Goal: Task Accomplishment & Management: Complete application form

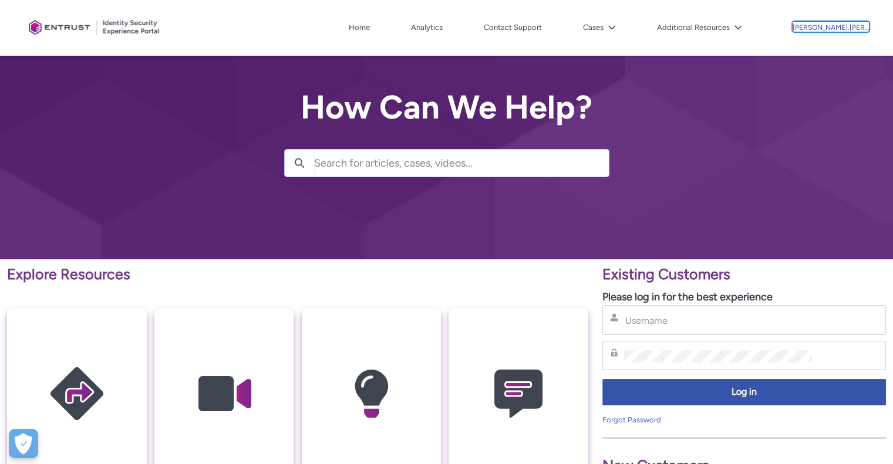
click at [825, 30] on p "[PERSON_NAME].[PERSON_NAME]" at bounding box center [831, 28] width 76 height 8
click at [542, 29] on link "Contact Support" at bounding box center [513, 28] width 64 height 18
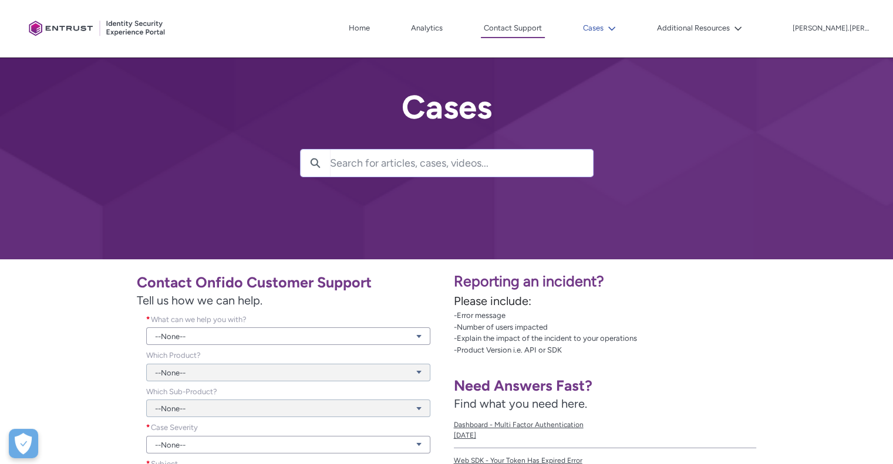
click at [619, 27] on button "Cases" at bounding box center [599, 28] width 39 height 18
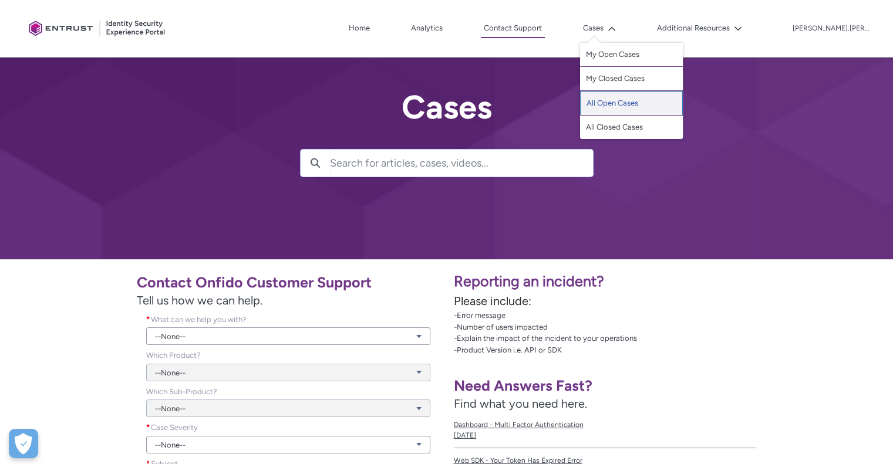
click at [634, 105] on link "All Open Cases" at bounding box center [631, 103] width 103 height 25
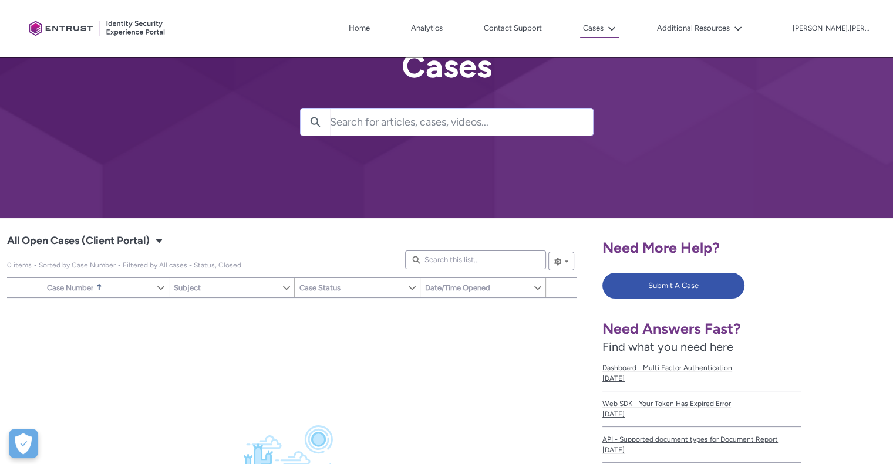
scroll to position [59, 0]
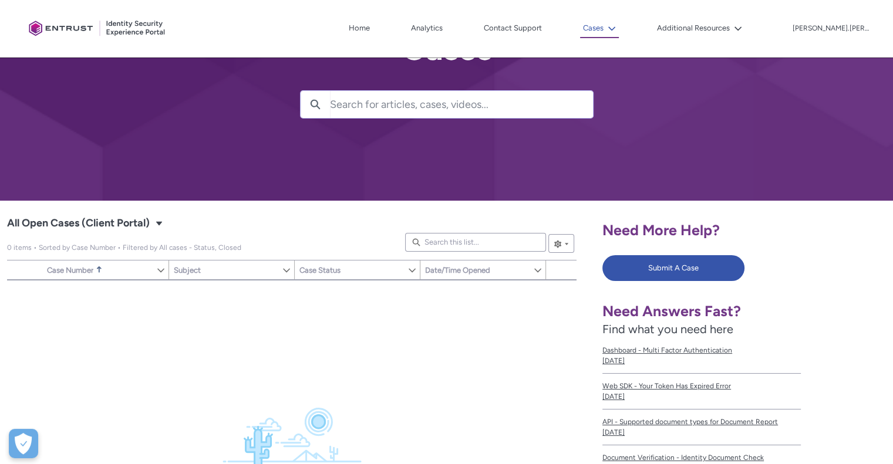
click at [616, 31] on button "Cases" at bounding box center [599, 28] width 39 height 19
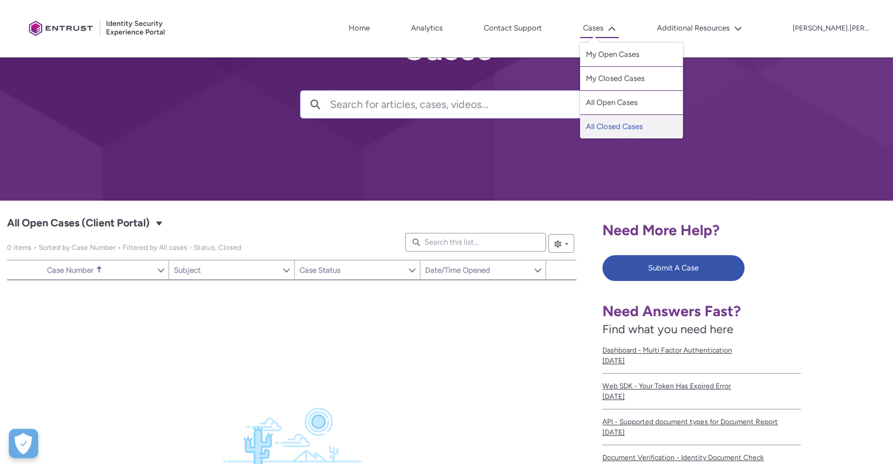
click at [629, 126] on link "All Closed Cases" at bounding box center [631, 126] width 103 height 23
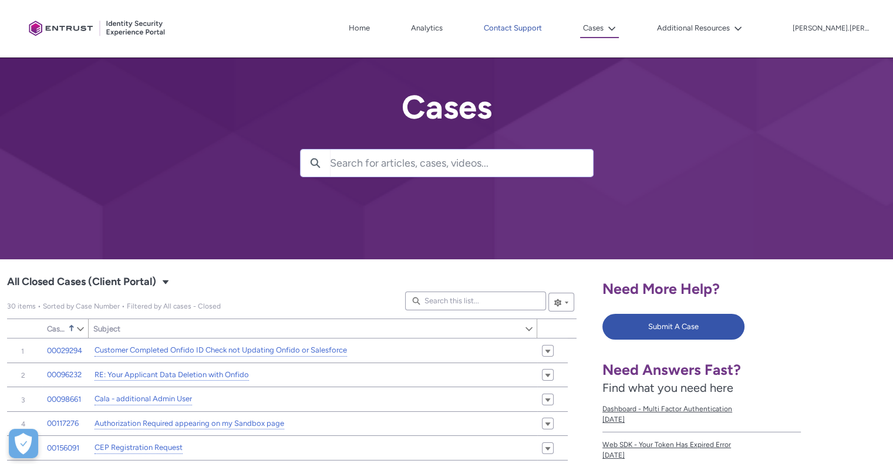
click at [545, 28] on link "Contact Support" at bounding box center [513, 28] width 64 height 18
type input "779"
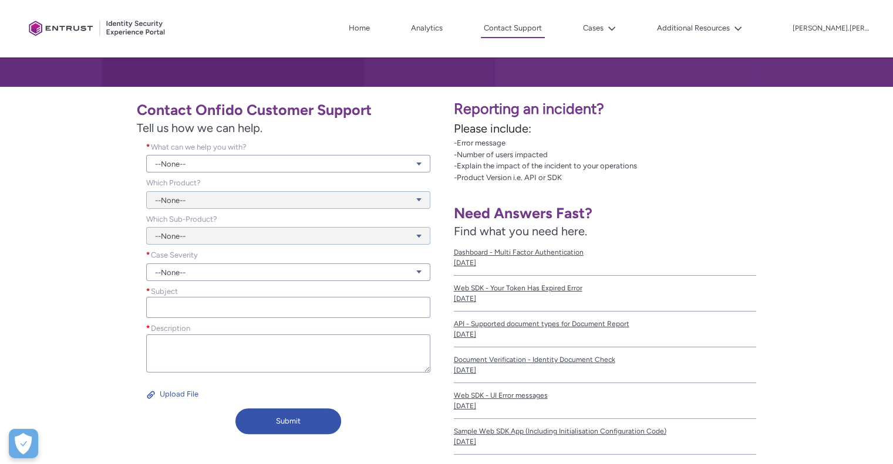
scroll to position [176, 0]
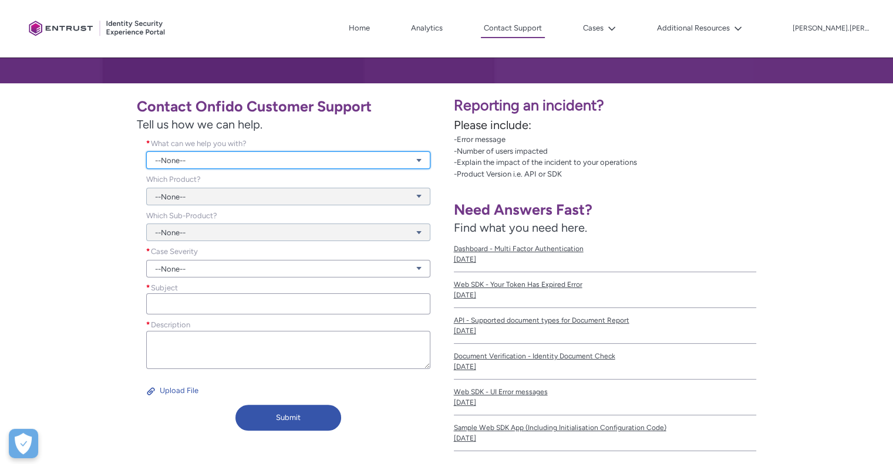
click at [387, 160] on link "--None--" at bounding box center [288, 160] width 284 height 18
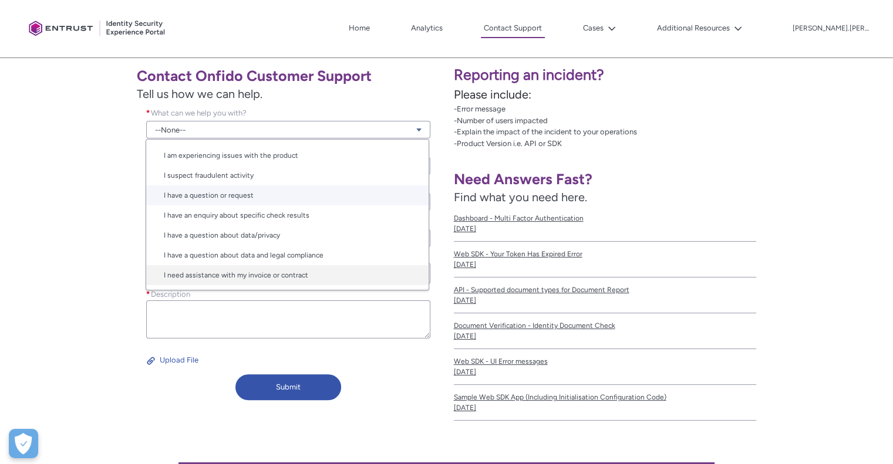
scroll to position [235, 0]
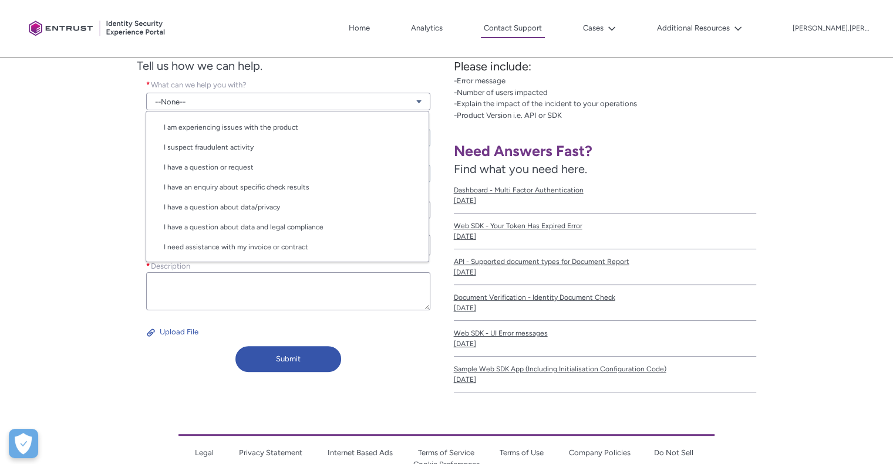
click at [115, 244] on div "Contact Onfido Customer Support Tell us how we can help. What can we help you w…" at bounding box center [223, 205] width 433 height 346
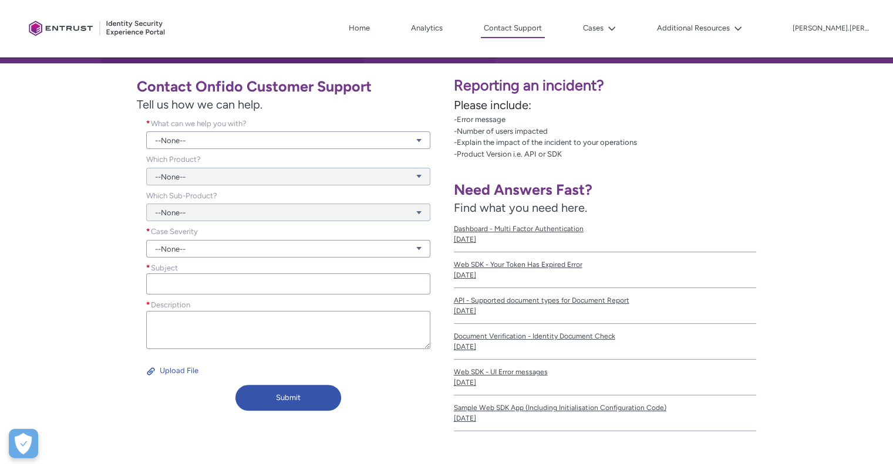
scroll to position [176, 0]
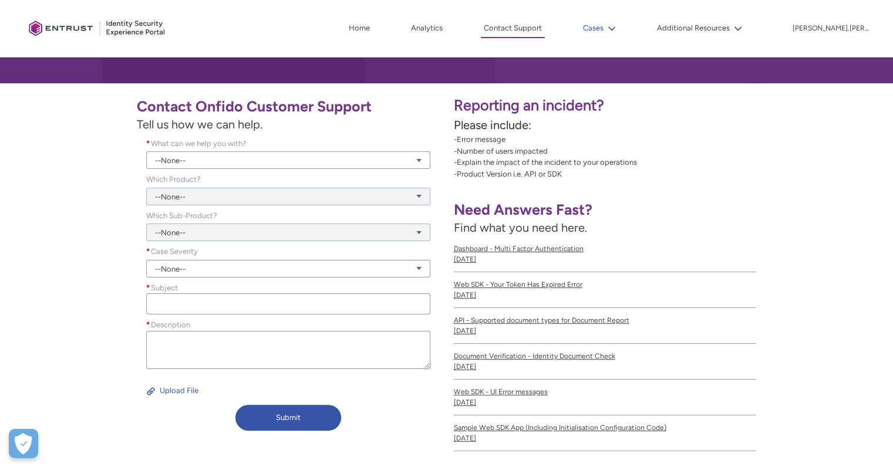
click at [619, 22] on button "Cases" at bounding box center [599, 28] width 39 height 18
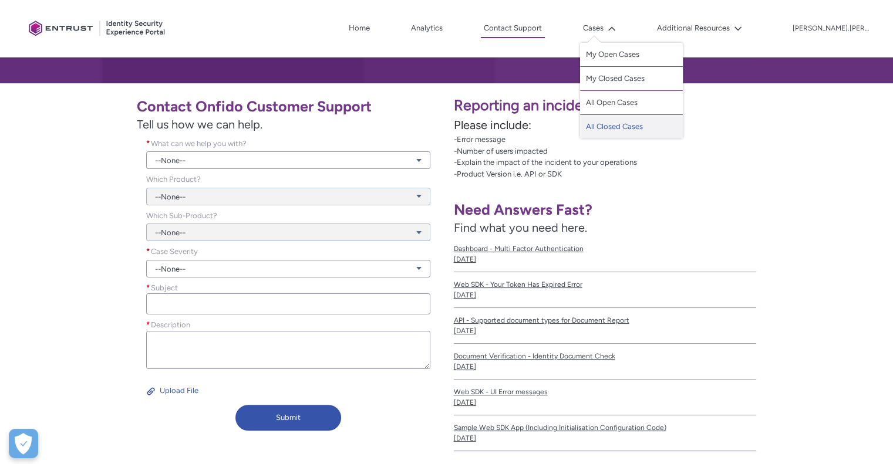
click at [646, 129] on link "All Closed Cases" at bounding box center [631, 126] width 103 height 23
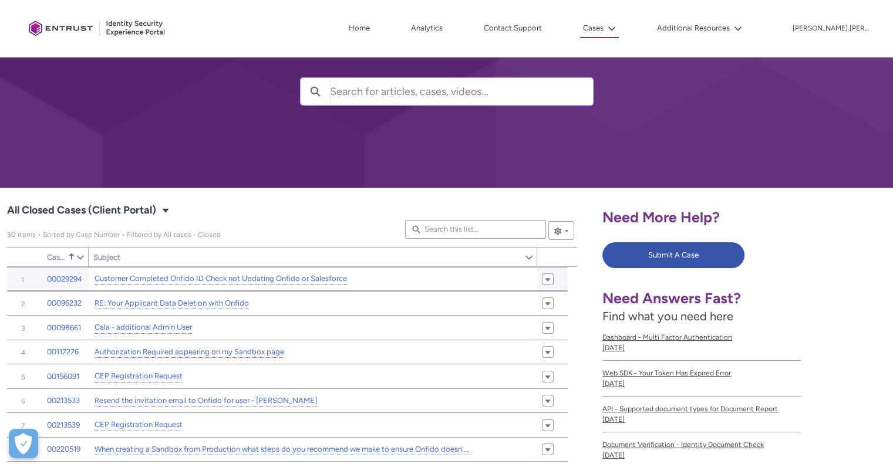
scroll to position [117, 0]
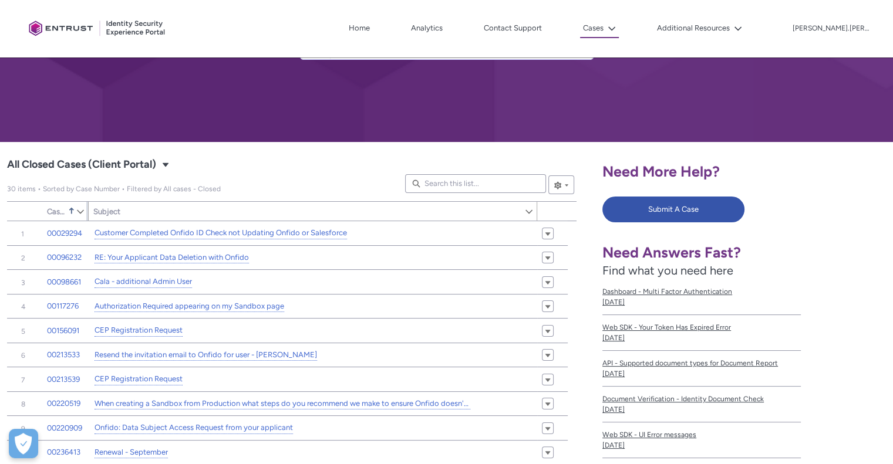
click at [60, 211] on span "Case Number" at bounding box center [56, 211] width 19 height 9
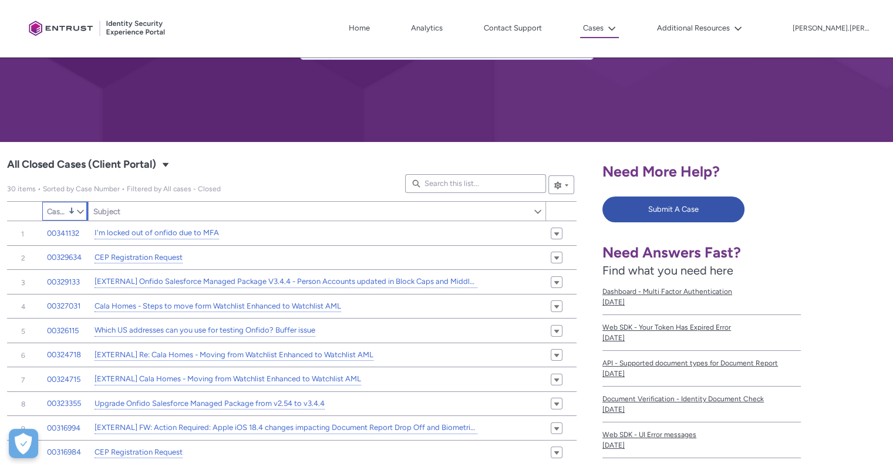
type input "779"
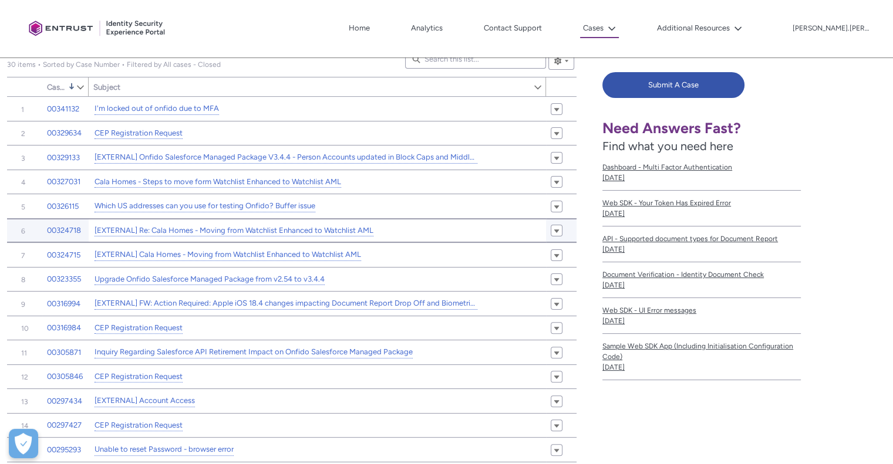
scroll to position [235, 0]
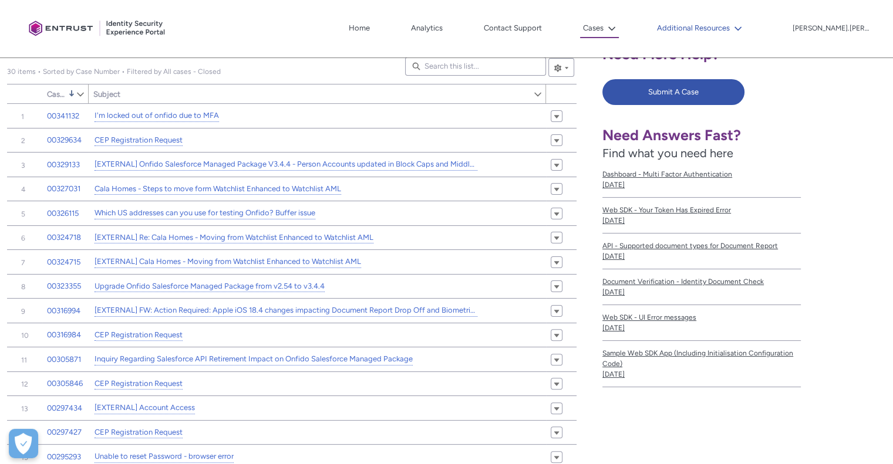
click at [742, 25] on icon at bounding box center [738, 29] width 8 height 8
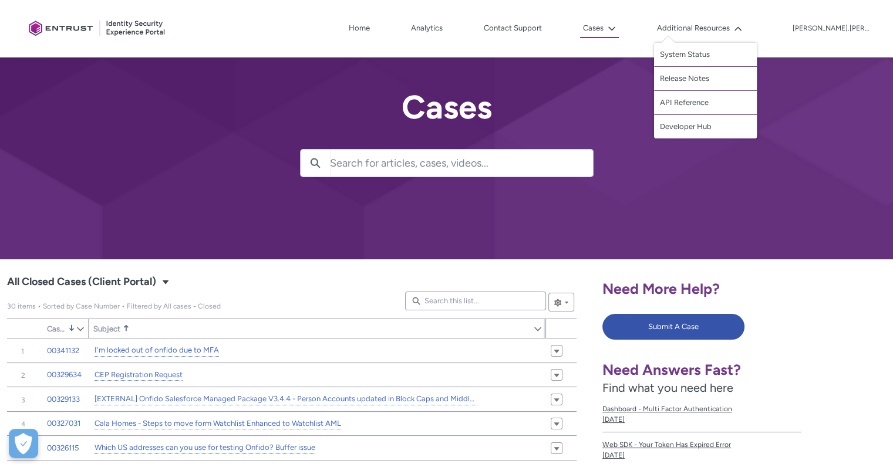
scroll to position [117, 0]
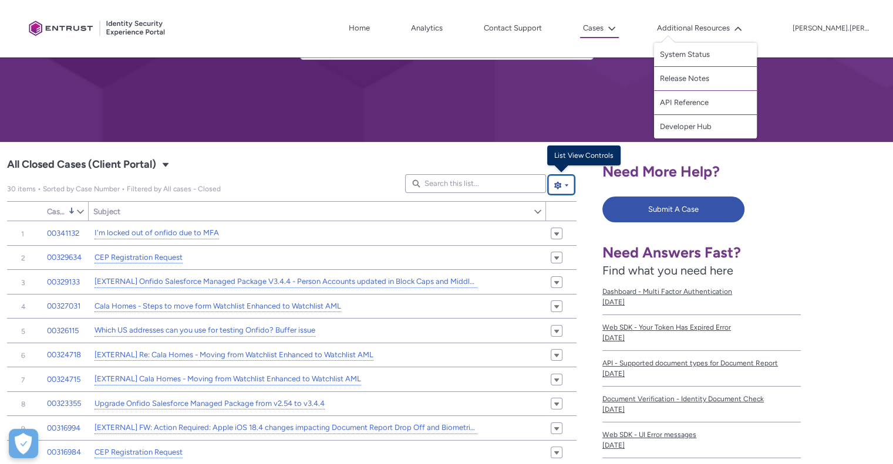
click at [569, 186] on button "List View Controls" at bounding box center [561, 185] width 26 height 19
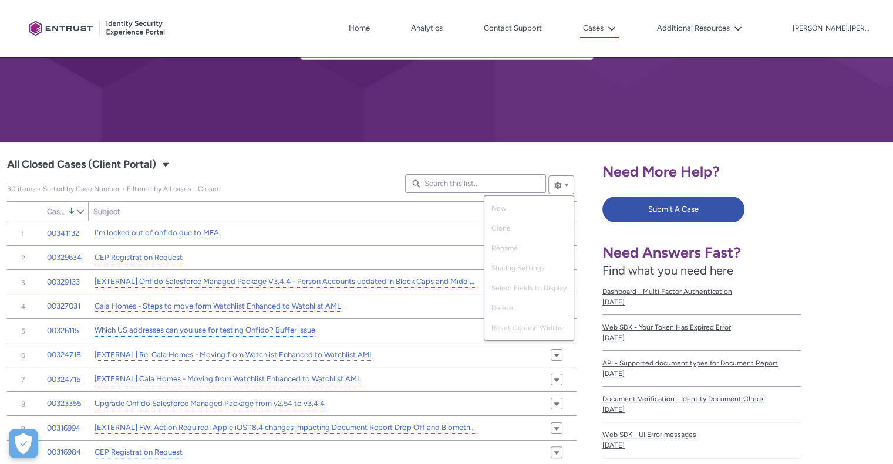
click at [225, 185] on p "30 items • Sorted by Case Number • Filtered by All cases - Closed" at bounding box center [199, 189] width 384 height 11
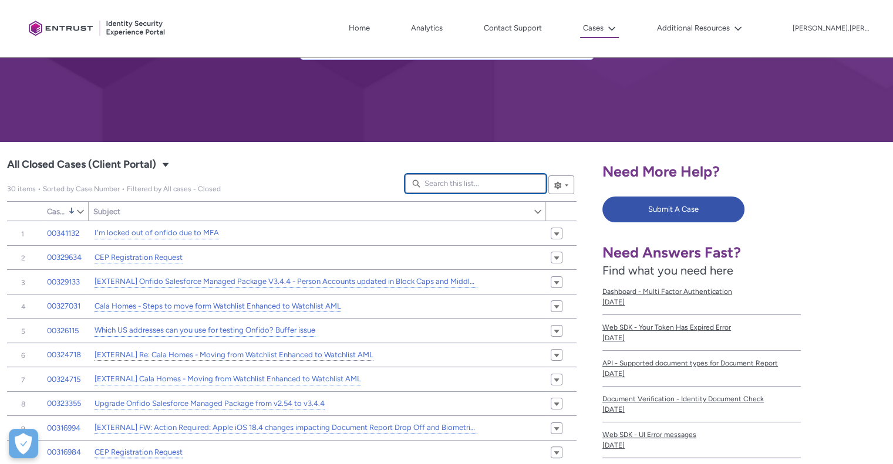
click at [446, 174] on input "Search this list..." at bounding box center [475, 183] width 141 height 19
type lightning-primitive-input-simple "j"
type input "j"
type lightning-primitive-input-simple "jo"
type input "jo"
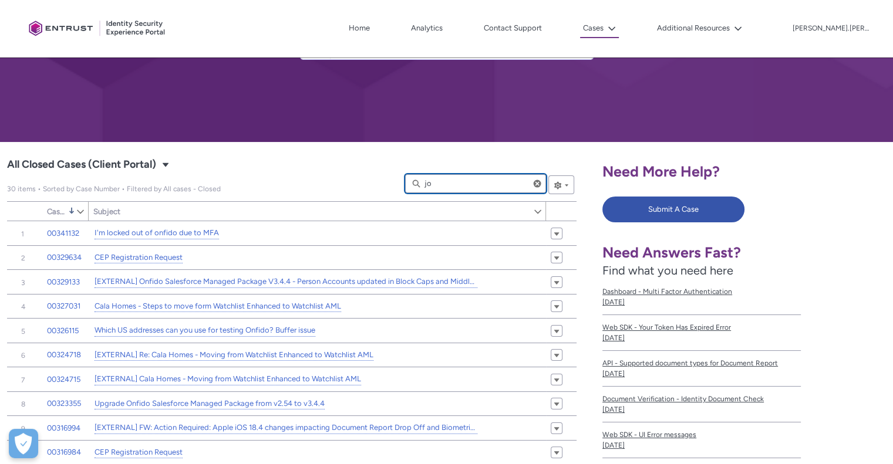
type lightning-primitive-input-simple "[PERSON_NAME]"
type input "[PERSON_NAME]"
type lightning-primitive-input-simple "[PERSON_NAME]"
type input "[PERSON_NAME]"
type lightning-primitive-input-simple "jonat"
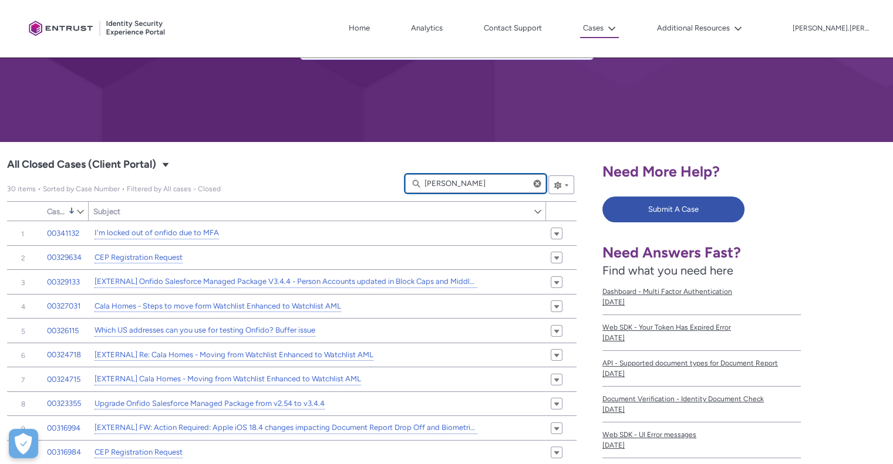
type input "jonat"
type lightning-primitive-input-simple "jonath"
type input "jonath"
type lightning-primitive-input-simple "jonatha"
type input "jonatha"
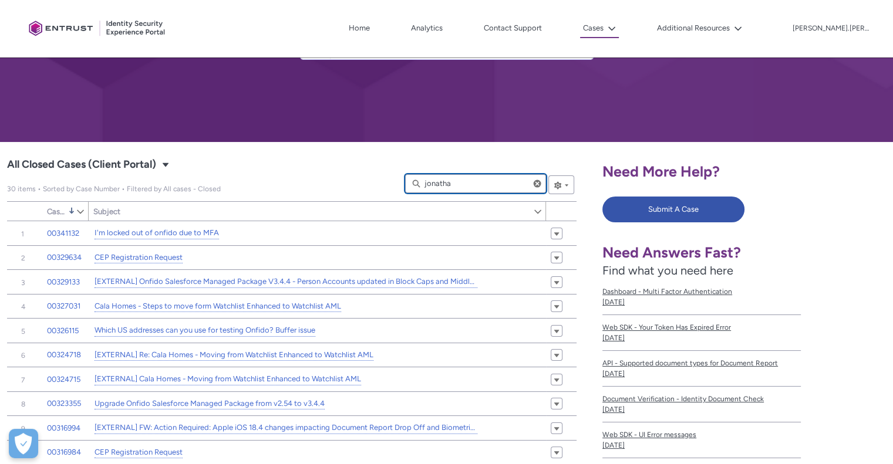
type lightning-primitive-input-simple "[PERSON_NAME]"
type input "[PERSON_NAME]"
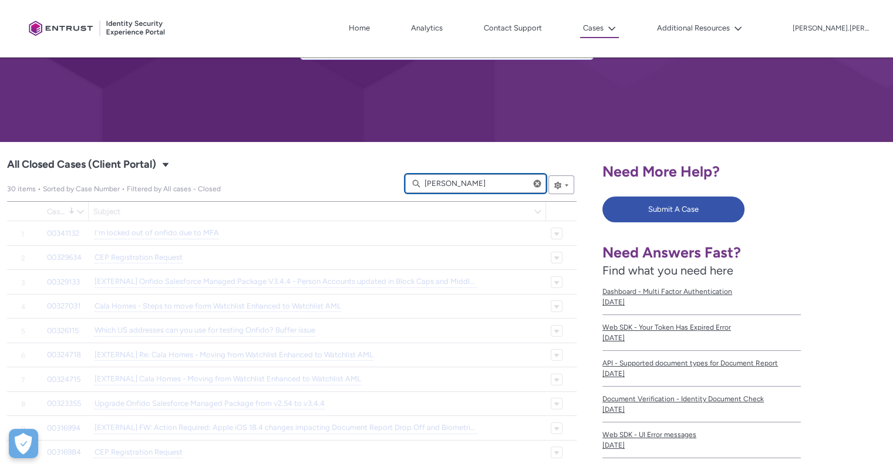
type input "383"
type input "475"
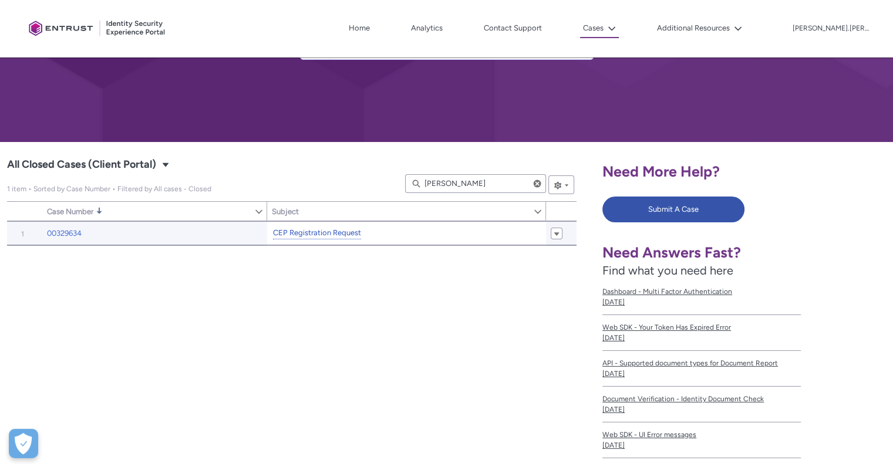
click at [299, 236] on link "CEP Registration Request" at bounding box center [317, 233] width 88 height 12
type input "375"
type input "483"
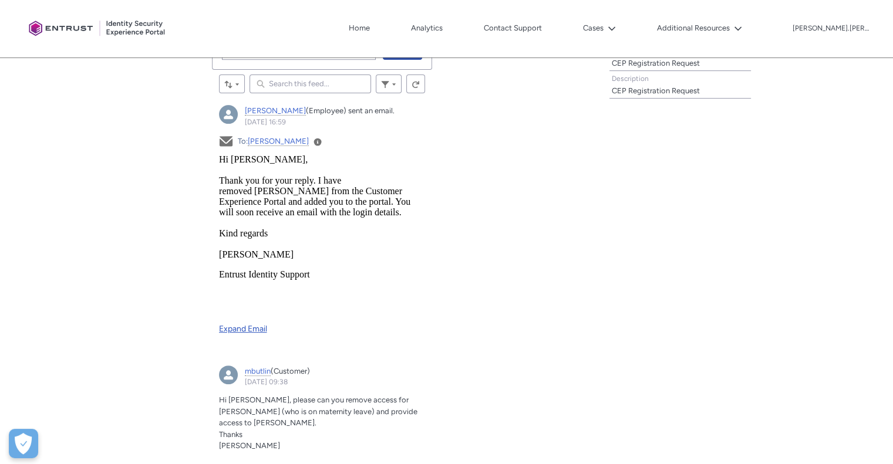
scroll to position [587, 0]
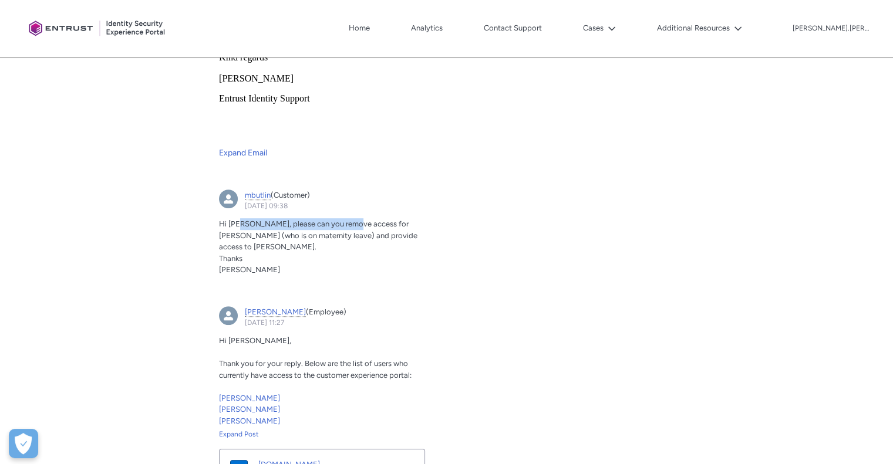
drag, startPoint x: 242, startPoint y: 220, endPoint x: 349, endPoint y: 220, distance: 106.9
click at [349, 220] on span "Hi [PERSON_NAME], please can you remove access for [PERSON_NAME] (who is on mat…" at bounding box center [318, 236] width 198 height 32
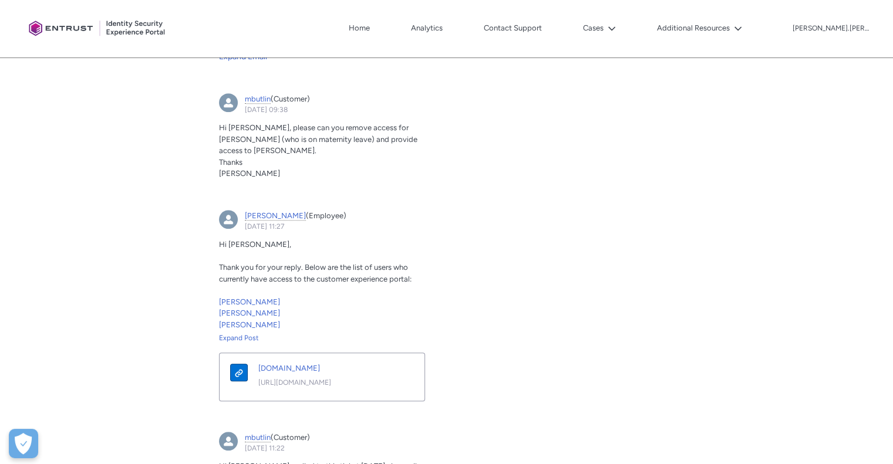
scroll to position [705, 0]
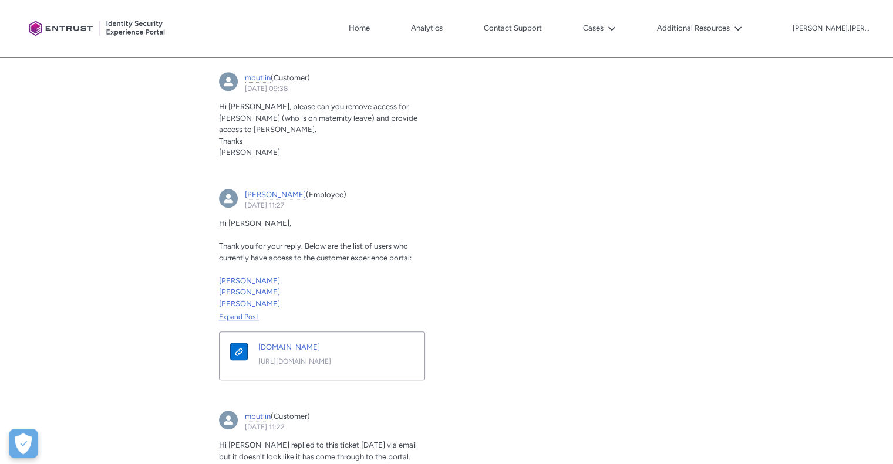
click at [248, 316] on div "Expand Post" at bounding box center [322, 317] width 207 height 11
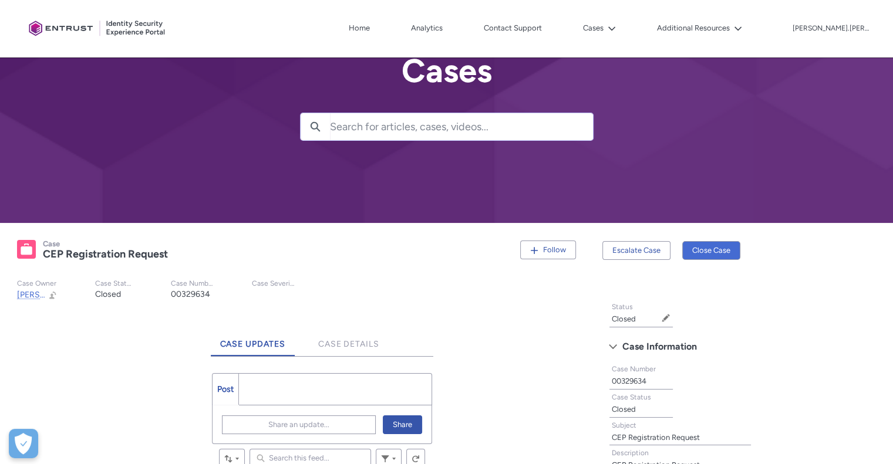
scroll to position [0, 0]
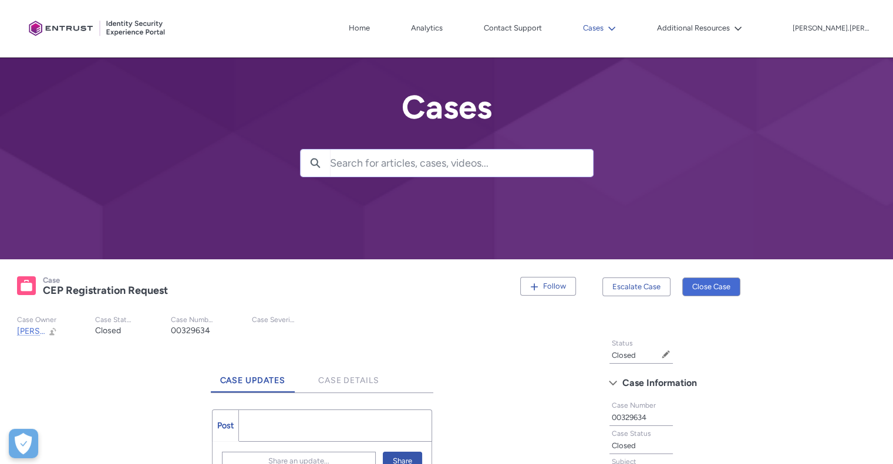
click at [616, 30] on button "Cases" at bounding box center [599, 28] width 39 height 18
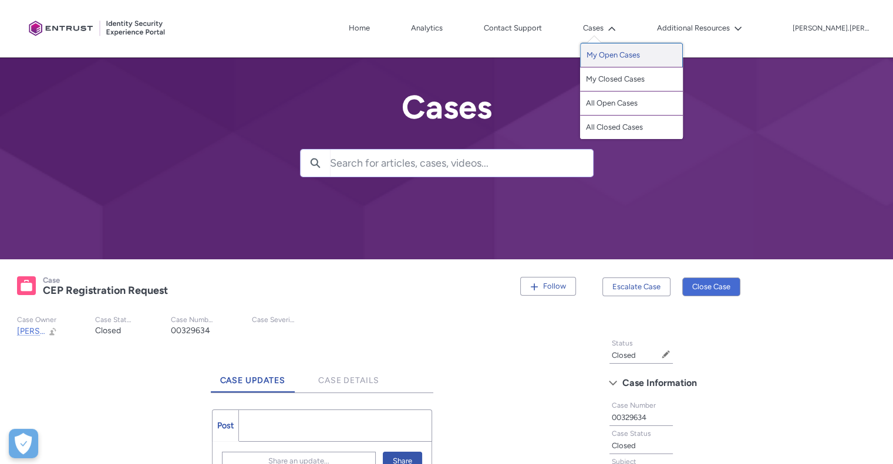
click at [633, 53] on link "My Open Cases" at bounding box center [631, 55] width 103 height 25
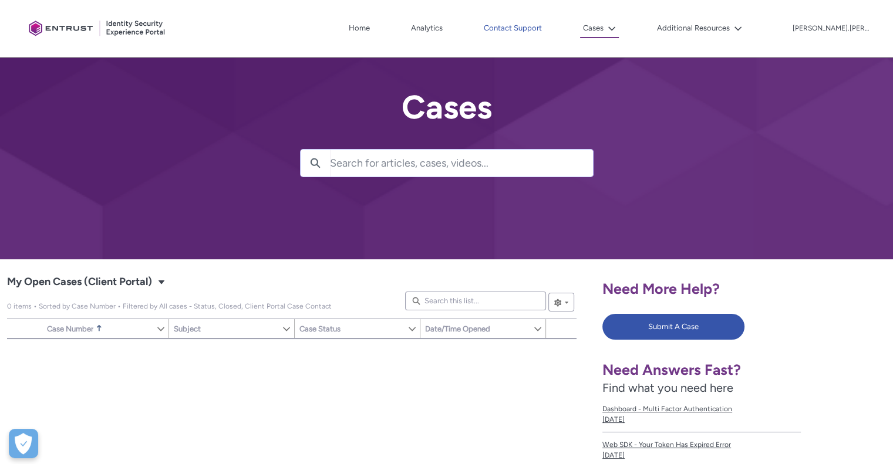
click at [545, 29] on link "Contact Support" at bounding box center [513, 28] width 64 height 18
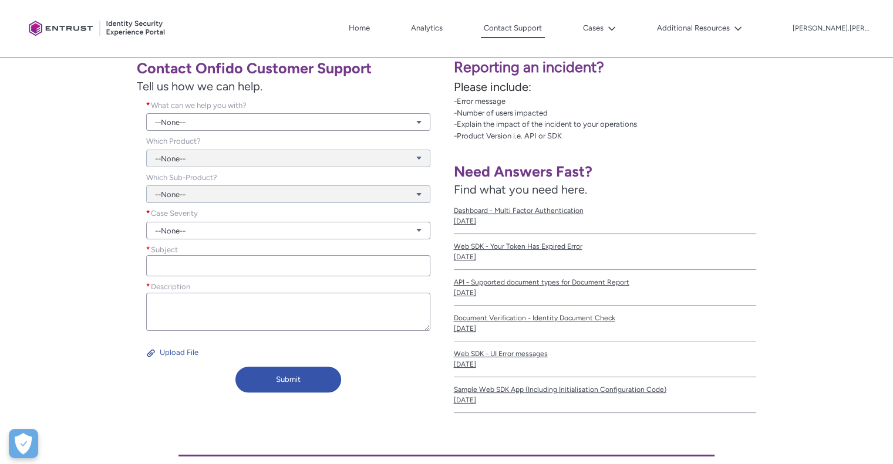
scroll to position [235, 0]
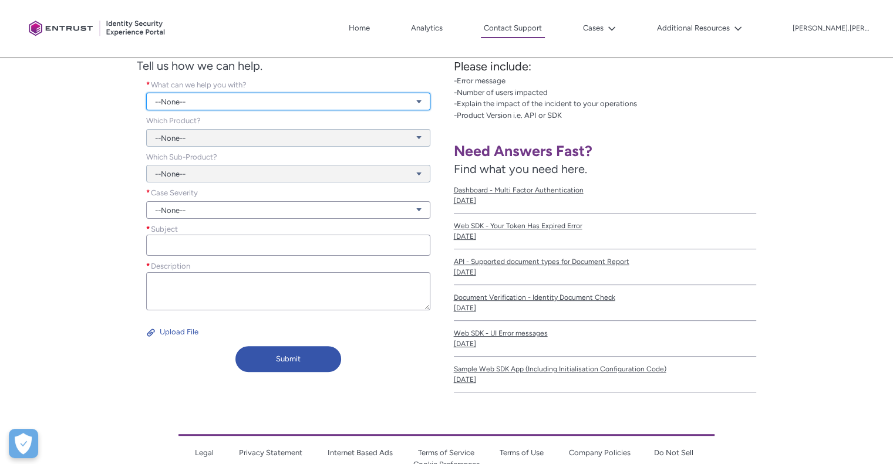
click at [413, 97] on link "--None--" at bounding box center [288, 102] width 284 height 18
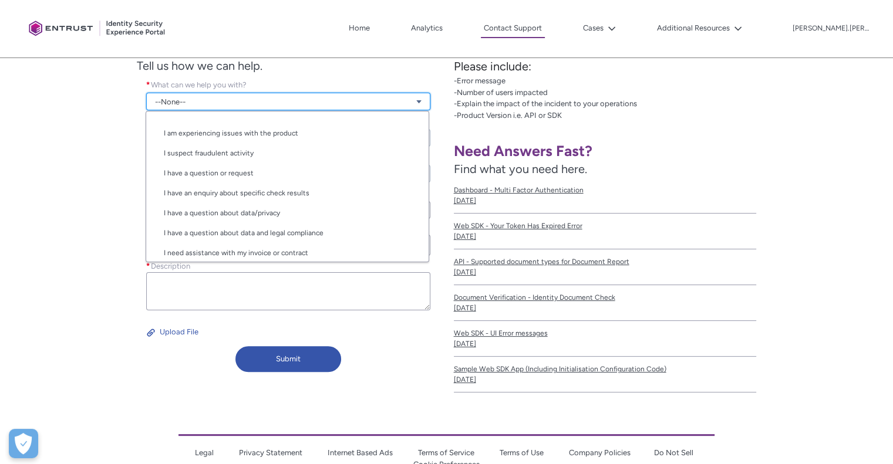
scroll to position [19, 0]
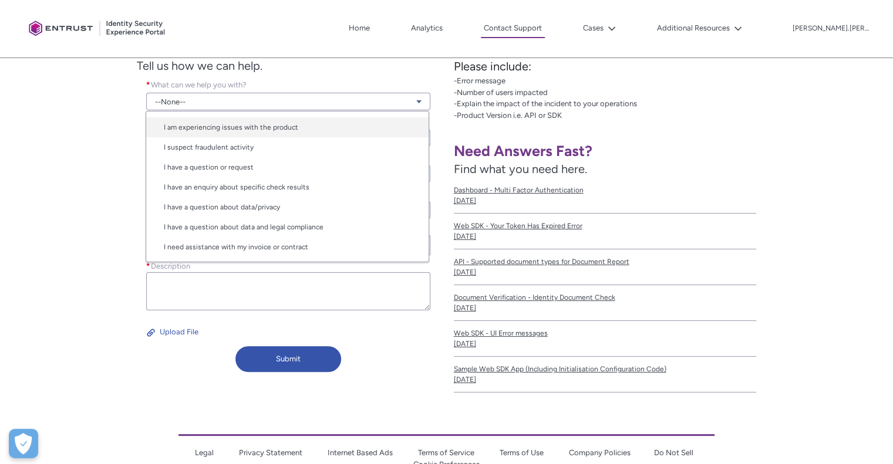
click at [331, 128] on link "I am experiencing issues with the product" at bounding box center [287, 127] width 282 height 20
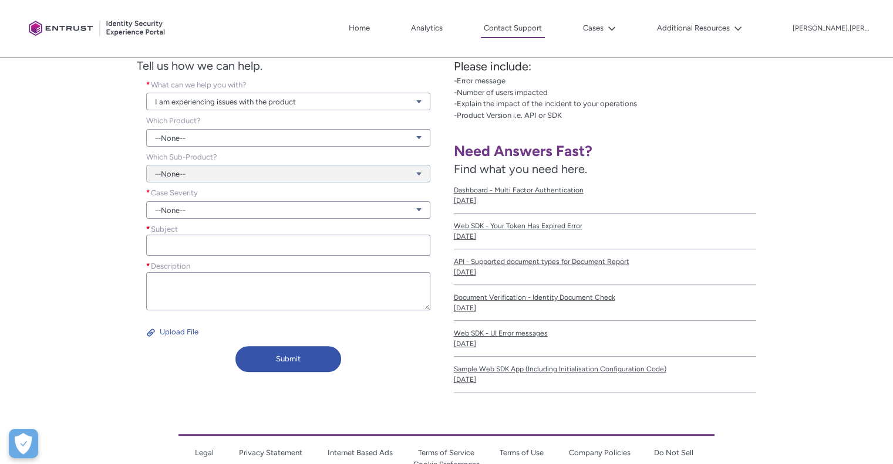
click at [117, 174] on div "Contact Onfido Customer Support Tell us how we can help. What can we help you w…" at bounding box center [223, 205] width 433 height 346
click at [399, 142] on link "--None--" at bounding box center [288, 138] width 284 height 18
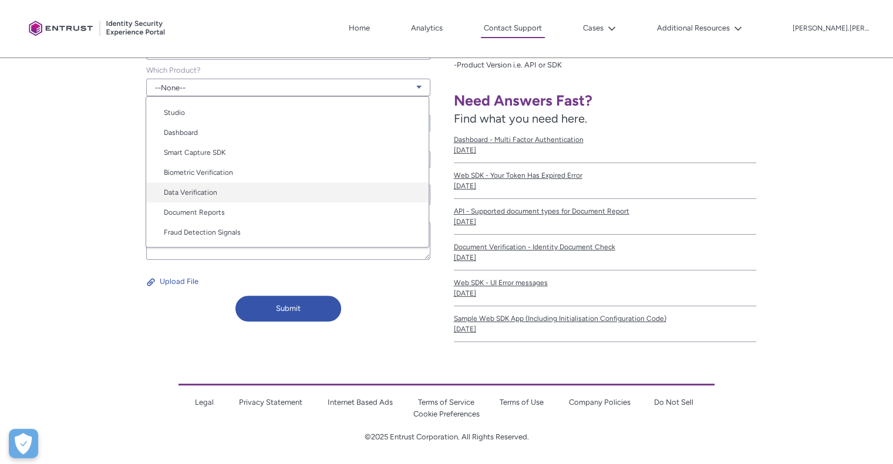
scroll to position [59, 0]
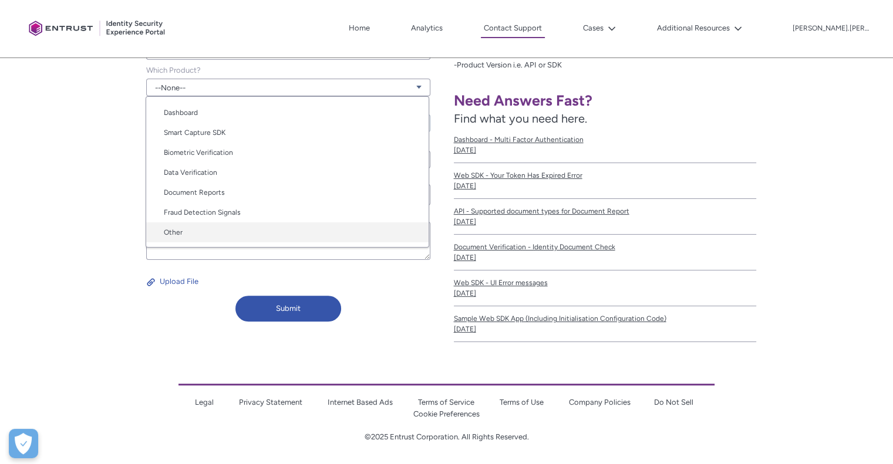
click at [309, 235] on link "Other" at bounding box center [287, 233] width 282 height 20
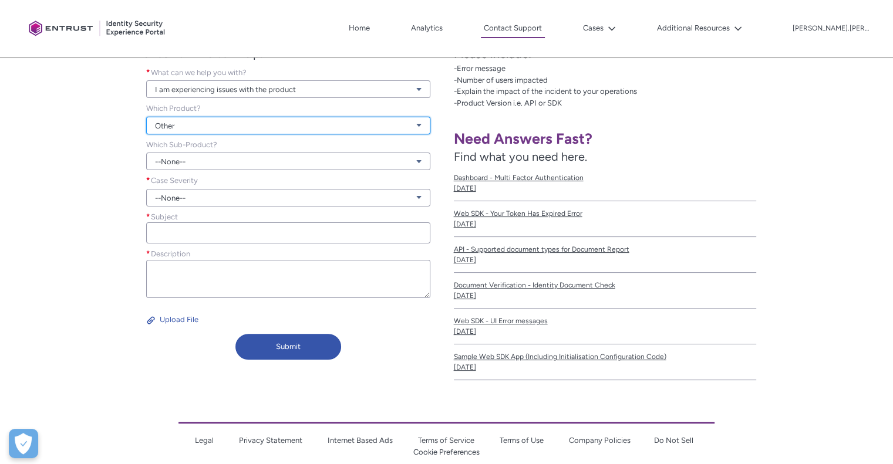
scroll to position [227, 0]
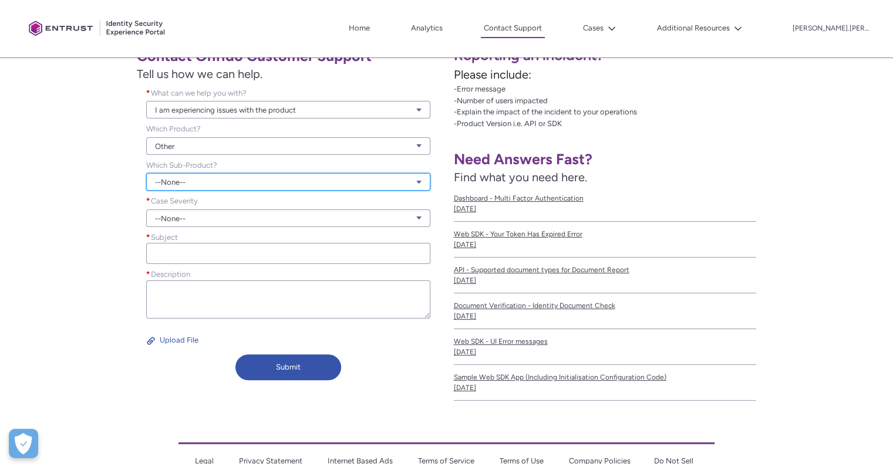
click at [289, 183] on link "--None--" at bounding box center [288, 182] width 284 height 18
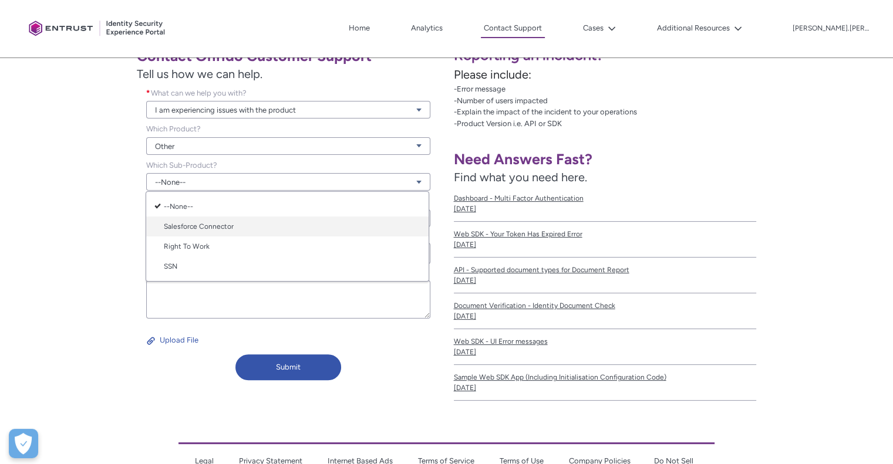
click at [274, 223] on link "Salesforce Connector" at bounding box center [287, 227] width 282 height 20
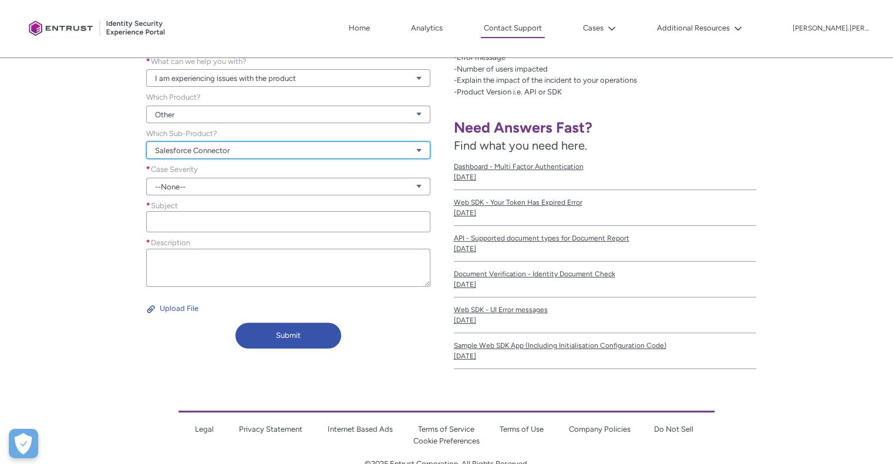
scroll to position [285, 0]
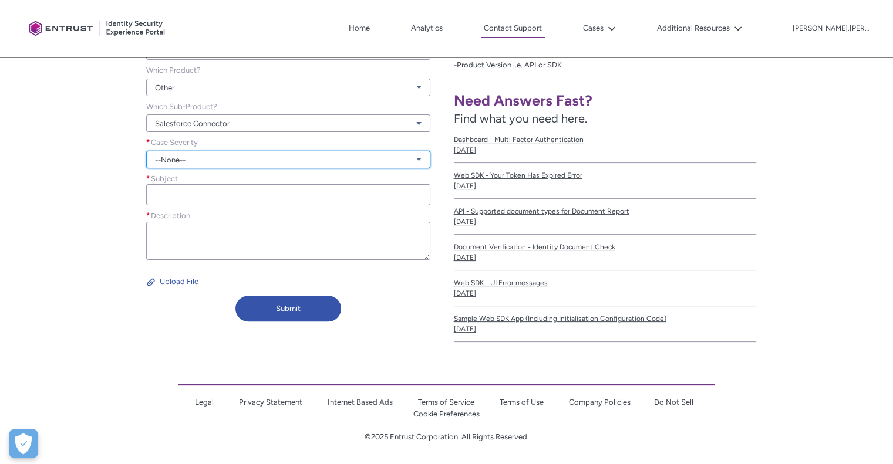
click at [228, 158] on link "--None--" at bounding box center [288, 160] width 284 height 18
click at [318, 232] on link "Urgent" at bounding box center [287, 224] width 282 height 20
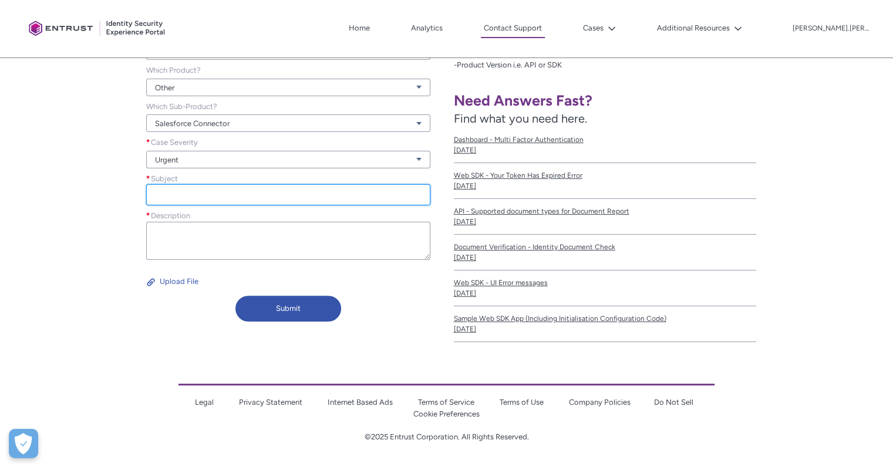
click at [184, 193] on input "Subject *" at bounding box center [288, 194] width 284 height 21
click at [65, 252] on div "Contact Onfido Customer Support Tell us how we can help. What can we help you w…" at bounding box center [223, 154] width 433 height 346
click at [174, 186] on input "Subject *" at bounding box center [288, 194] width 284 height 21
paste input "Salesforce Security update - Prepare for Connected App Usage Restrictions Change"
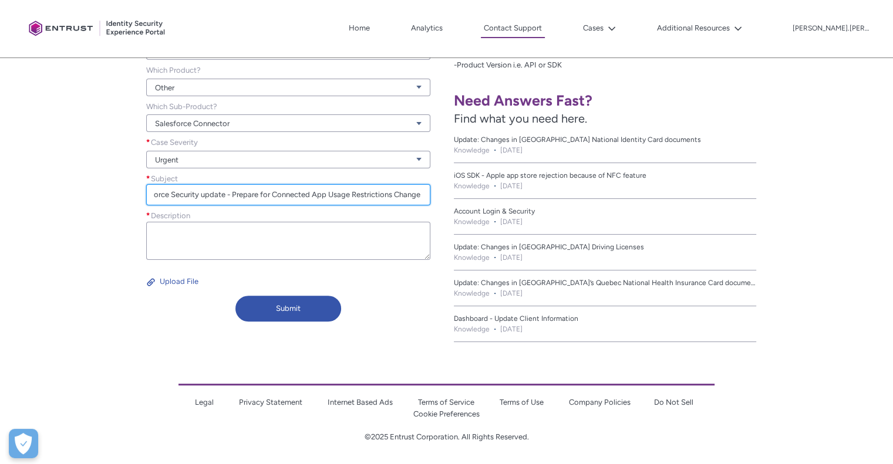
type input "Salesforce Security update - Prepare for Connected App Usage Restrictions Change"
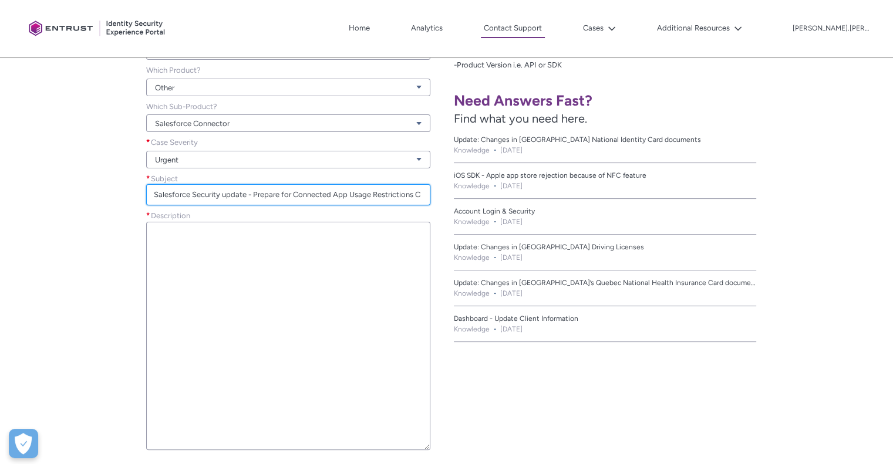
drag, startPoint x: 426, startPoint y: 255, endPoint x: 437, endPoint y: 448, distance: 192.9
click at [437, 448] on div "Description *" at bounding box center [288, 334] width 303 height 248
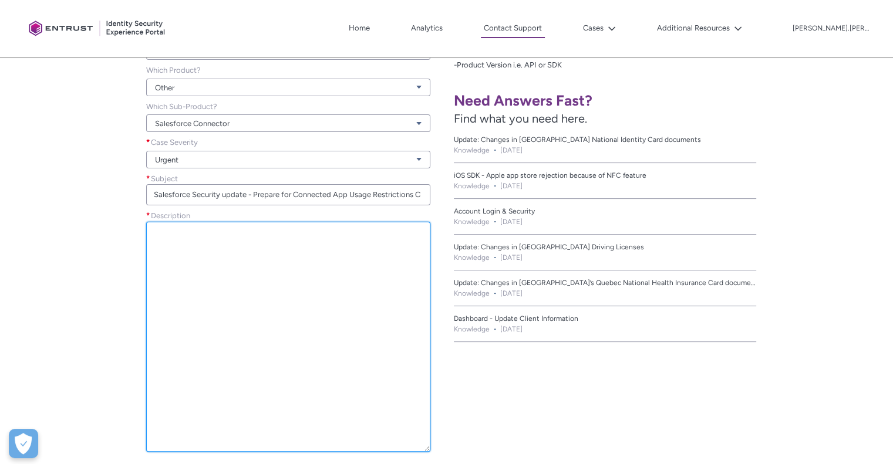
click at [196, 262] on textarea "Description *" at bounding box center [288, 337] width 284 height 230
paste textarea "Ahead of Salesforce enforcing the ‘Connected App Usage Restrictions Change’ we …"
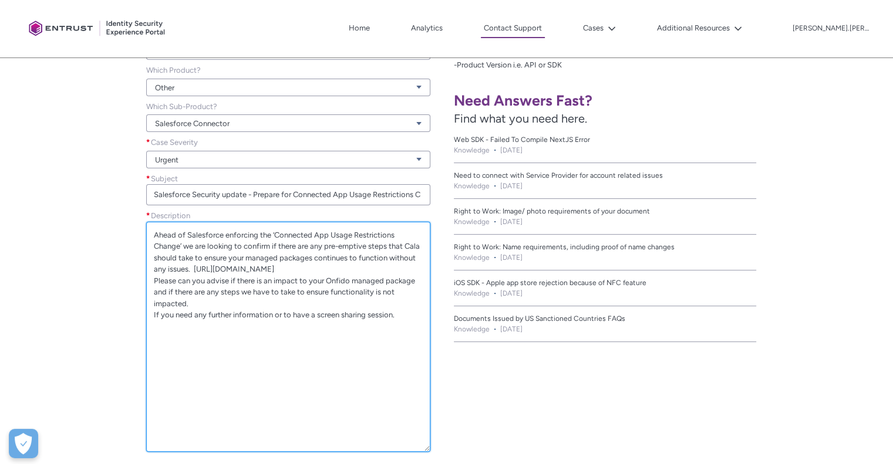
click at [265, 293] on textarea "Ahead of Salesforce enforcing the ‘Connected App Usage Restrictions Change’ we …" at bounding box center [288, 337] width 284 height 230
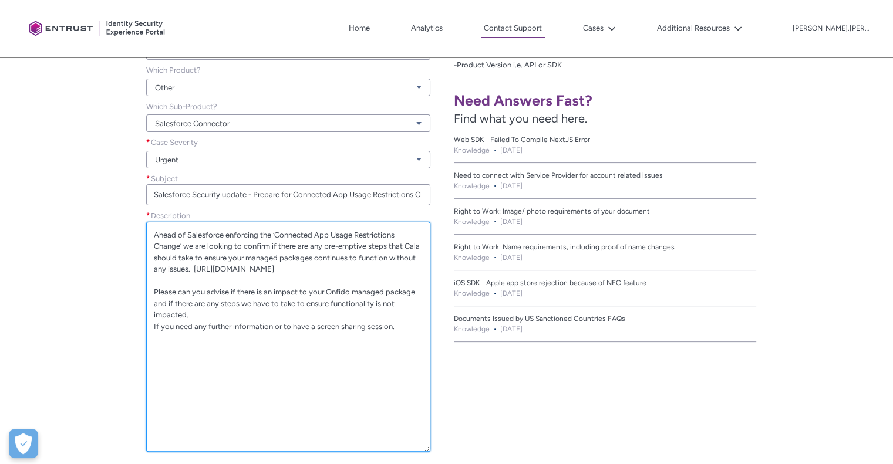
click at [287, 339] on textarea "Ahead of Salesforce enforcing the ‘Connected App Usage Restrictions Change’ we …" at bounding box center [288, 337] width 284 height 230
click at [236, 275] on textarea "Ahead of Salesforce enforcing the ‘Connected App Usage Restrictions Change’ we …" at bounding box center [288, 337] width 284 height 230
click at [217, 263] on textarea "Ahead of Salesforce enforcing the ‘Connected App Usage Restrictions Change’ we …" at bounding box center [288, 337] width 284 height 230
drag, startPoint x: 194, startPoint y: 269, endPoint x: 268, endPoint y: 294, distance: 78.2
click at [268, 294] on textarea "Ahead of Salesforce enforcing the ‘Connected App Usage Restrictions Change’ we …" at bounding box center [288, 337] width 284 height 230
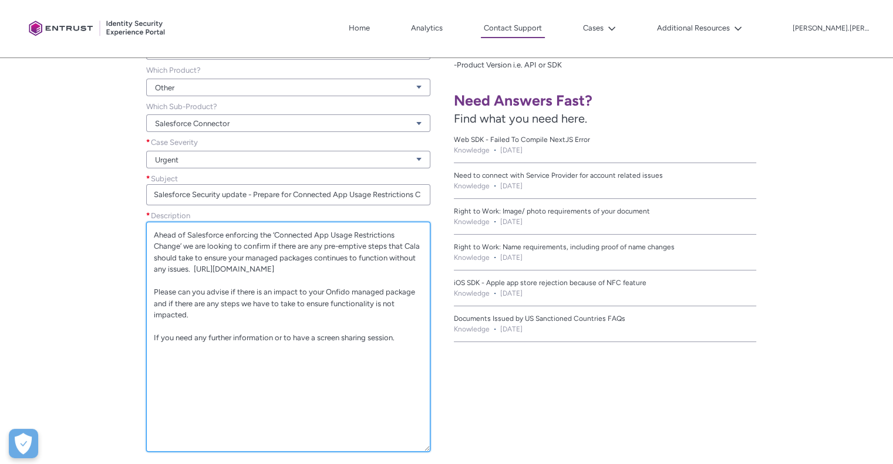
drag, startPoint x: 244, startPoint y: 273, endPoint x: 210, endPoint y: 277, distance: 34.2
click at [214, 277] on textarea "Ahead of Salesforce enforcing the ‘Connected App Usage Restrictions Change’ we …" at bounding box center [288, 337] width 284 height 230
drag, startPoint x: 289, startPoint y: 292, endPoint x: 275, endPoint y: 292, distance: 14.1
click at [289, 292] on textarea "Ahead of Salesforce enforcing the ‘Connected App Usage Restrictions Change’ we …" at bounding box center [288, 337] width 284 height 230
drag, startPoint x: 261, startPoint y: 291, endPoint x: 194, endPoint y: 272, distance: 69.0
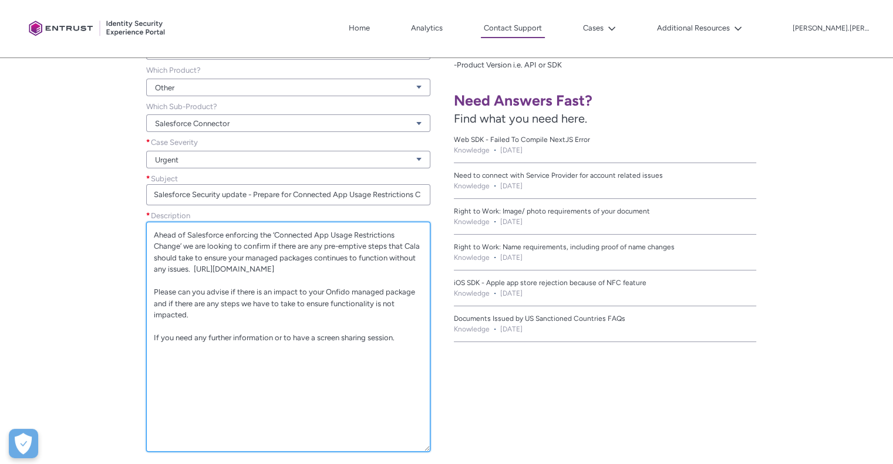
click at [194, 272] on textarea "Ahead of Salesforce enforcing the ‘Connected App Usage Restrictions Change’ we …" at bounding box center [288, 337] width 284 height 230
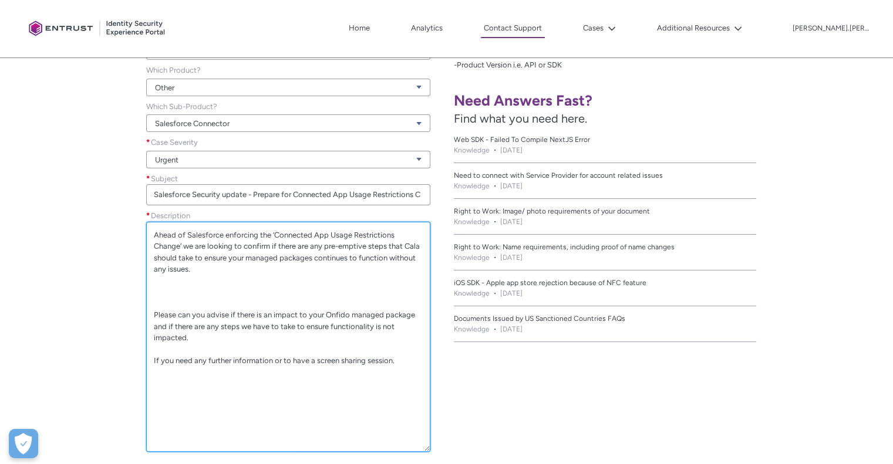
paste textarea "[URL][DOMAIN_NAME]"
click at [240, 296] on textarea "Ahead of Salesforce enforcing the ‘Connected App Usage Restrictions Change’ we …" at bounding box center [288, 337] width 284 height 230
drag, startPoint x: 235, startPoint y: 312, endPoint x: 154, endPoint y: 293, distance: 83.3
click at [154, 293] on textarea "Ahead of Salesforce enforcing the ‘Connected App Usage Restrictions Change’ we …" at bounding box center [288, 337] width 284 height 230
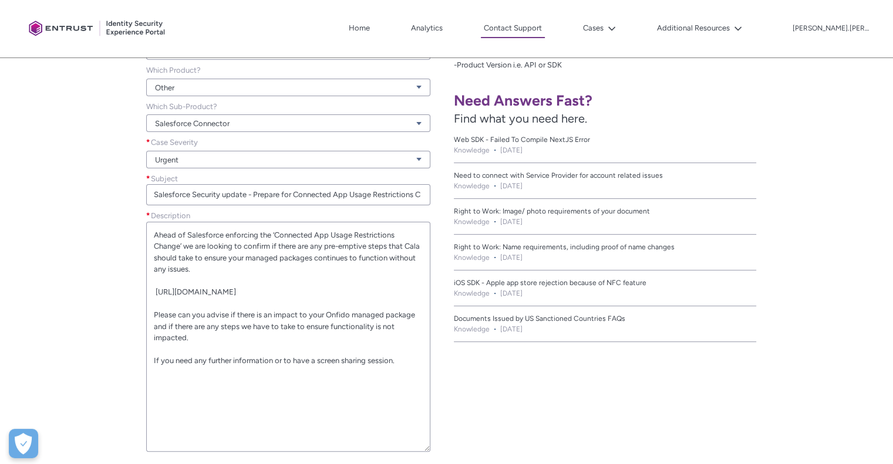
drag, startPoint x: 162, startPoint y: 293, endPoint x: 109, endPoint y: 291, distance: 53.5
click at [109, 291] on div "Contact Onfido Customer Support Tell us how we can help. What can we help you w…" at bounding box center [223, 250] width 433 height 538
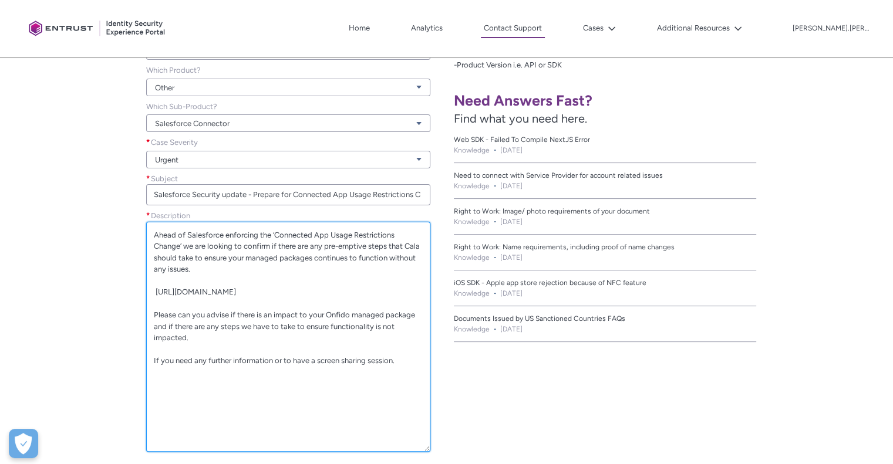
click at [154, 292] on textarea "Ahead of Salesforce enforcing the ‘Connected App Usage Restrictions Change’ we …" at bounding box center [288, 337] width 284 height 230
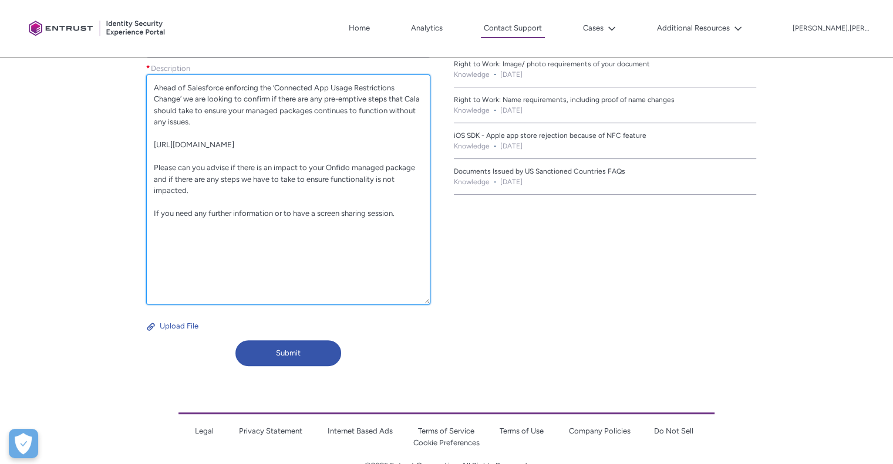
scroll to position [461, 0]
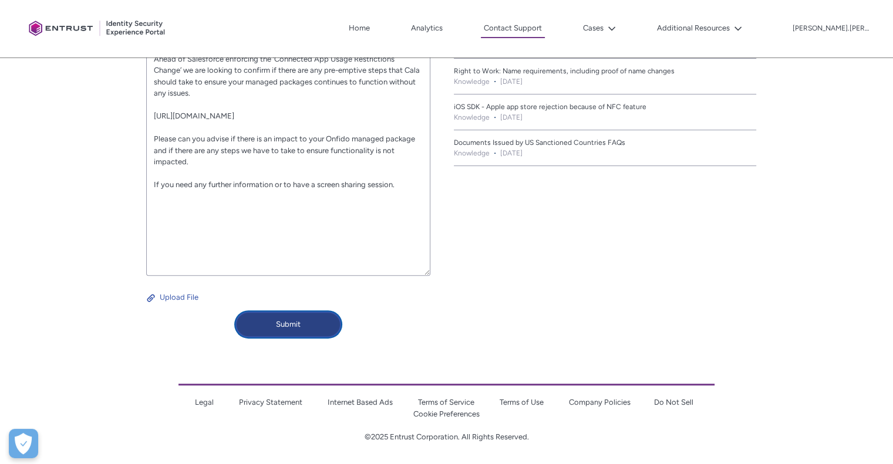
type textarea "Ahead of Salesforce enforcing the ‘Connected App Usage Restrictions Change’ we …"
click at [283, 327] on button "Submit" at bounding box center [288, 325] width 106 height 26
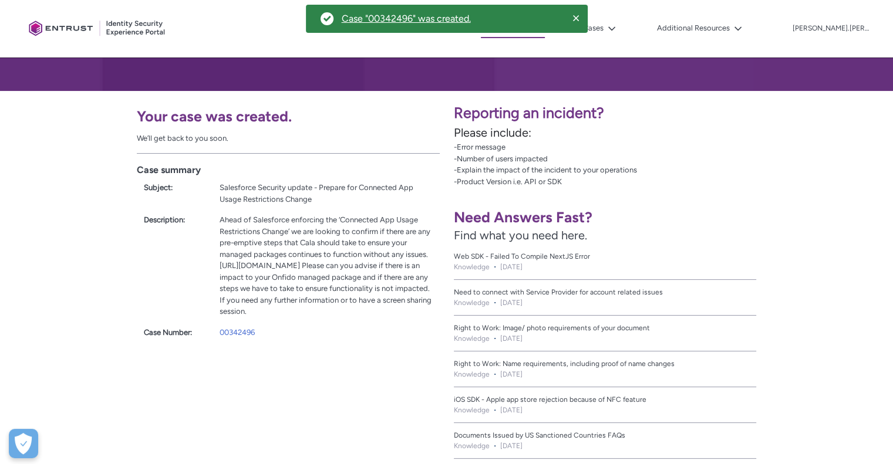
scroll to position [168, 0]
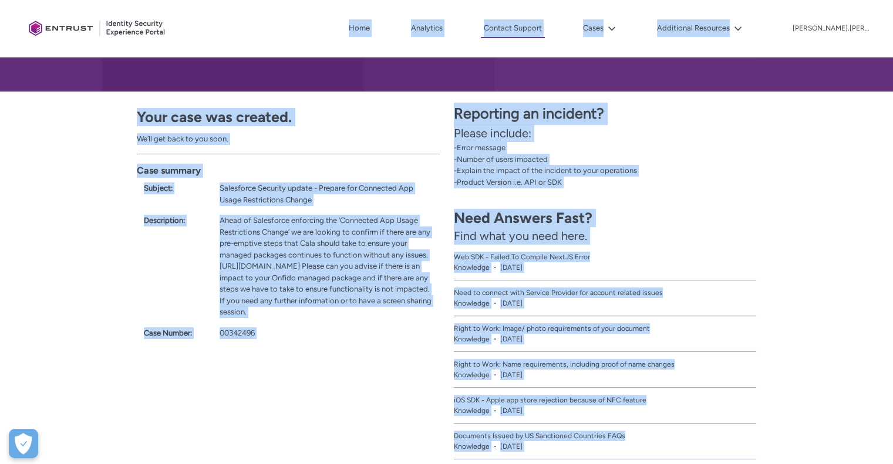
drag, startPoint x: 449, startPoint y: 22, endPoint x: 332, endPoint y: 22, distance: 117.4
click at [352, 194] on div "Salesforce Security update - Prepare for Connected App Usage Restrictions Change" at bounding box center [326, 194] width 213 height 23
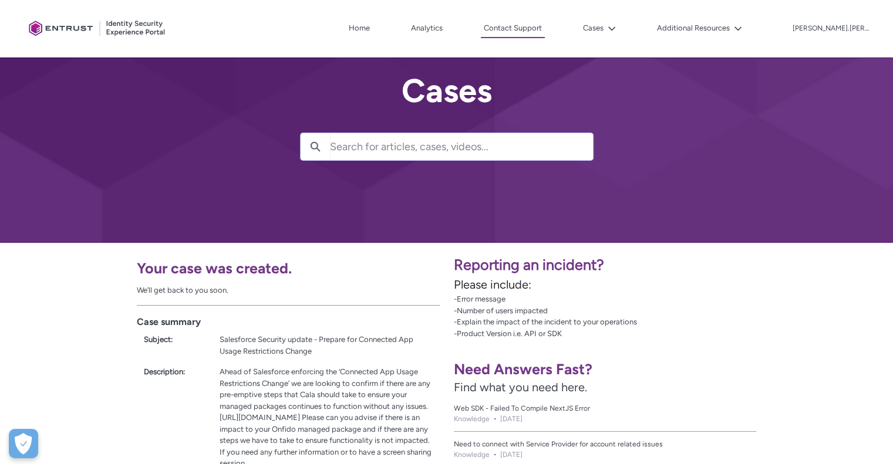
scroll to position [176, 0]
